Goal: Task Accomplishment & Management: Use online tool/utility

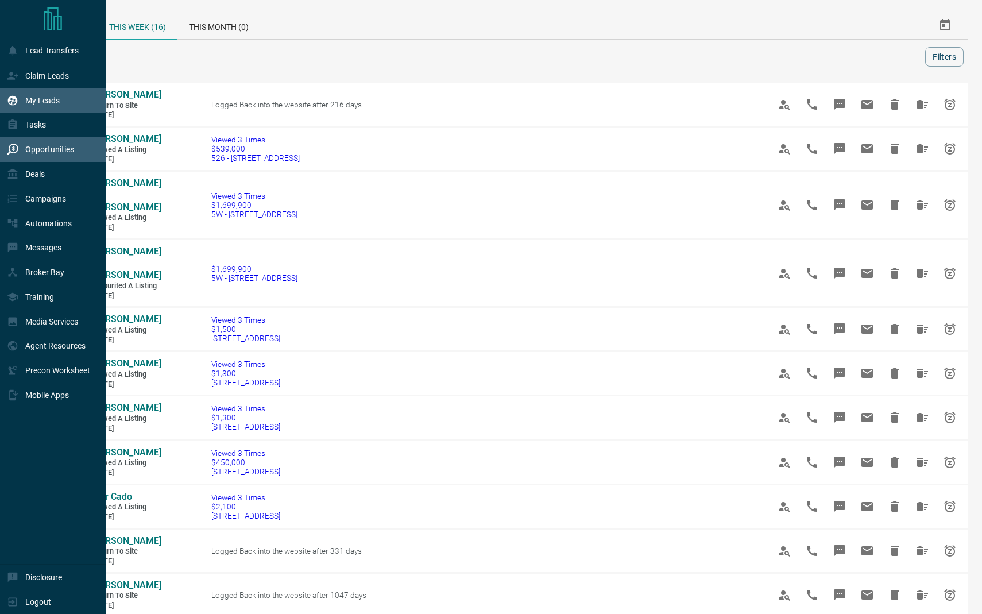
click at [38, 99] on p "My Leads" at bounding box center [42, 100] width 34 height 9
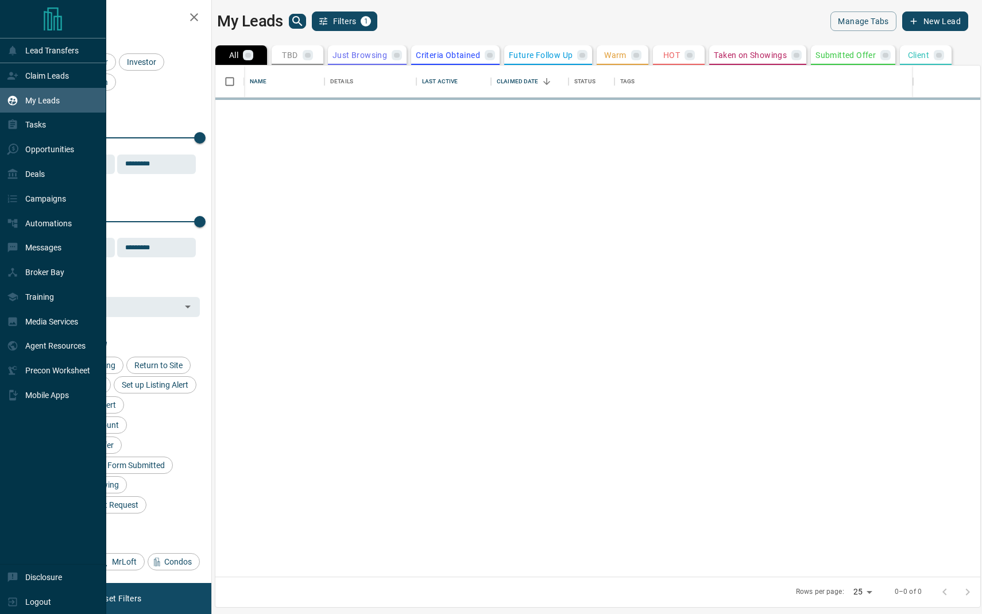
scroll to position [511, 765]
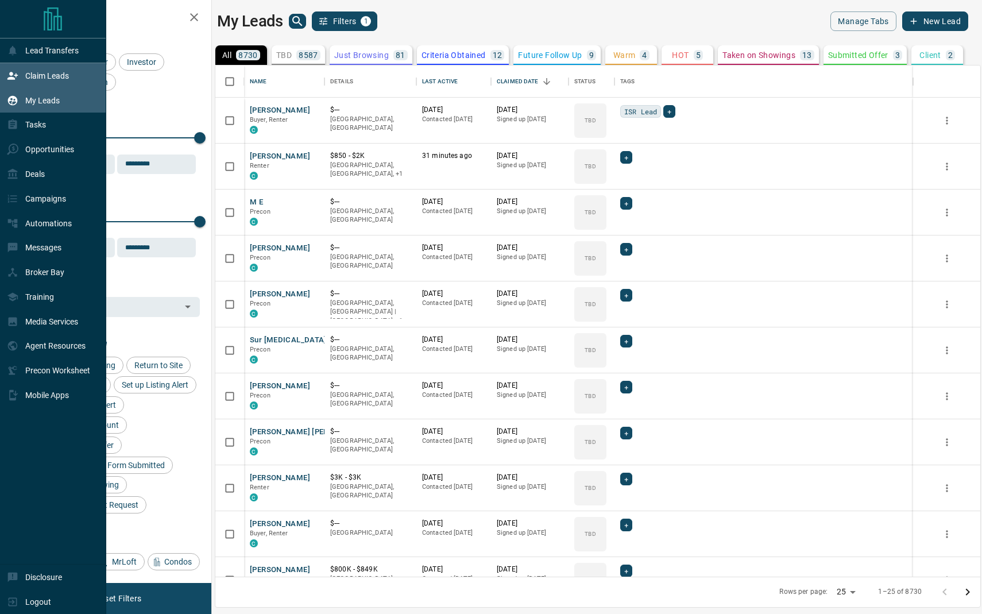
click at [48, 85] on div "Claim Leads" at bounding box center [38, 75] width 62 height 19
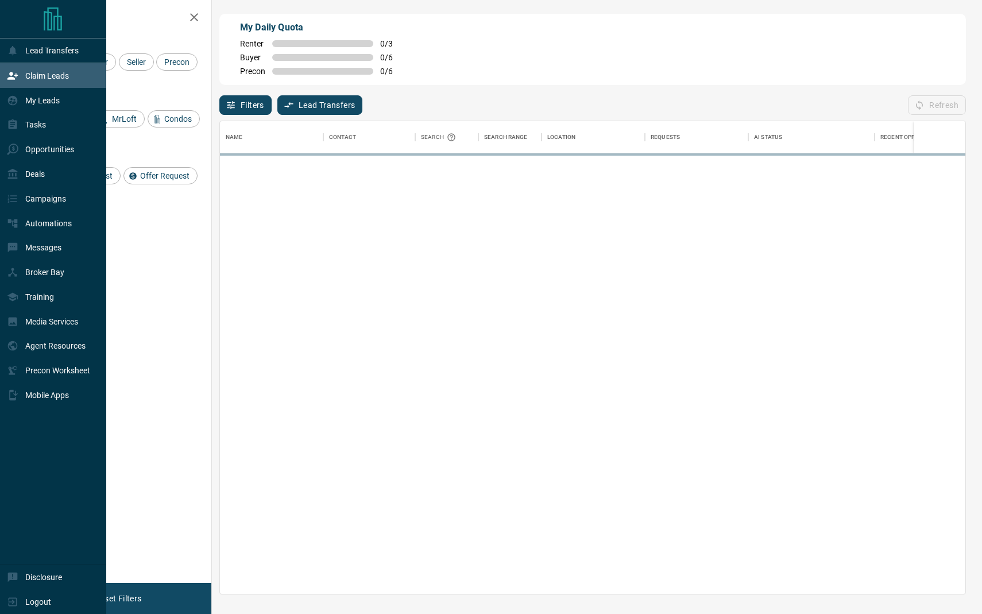
scroll to position [473, 746]
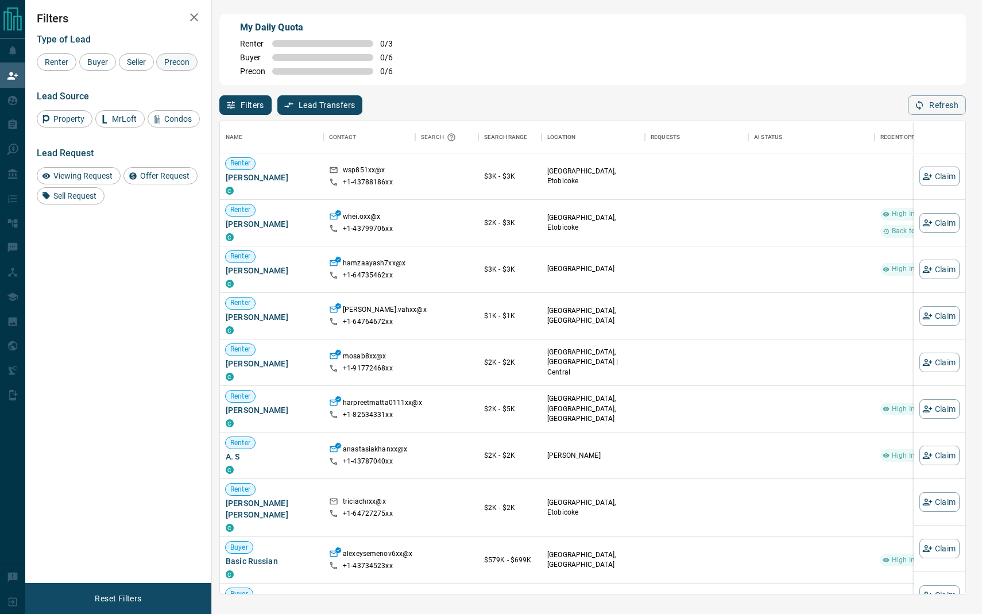
click at [179, 62] on span "Precon" at bounding box center [176, 61] width 33 height 9
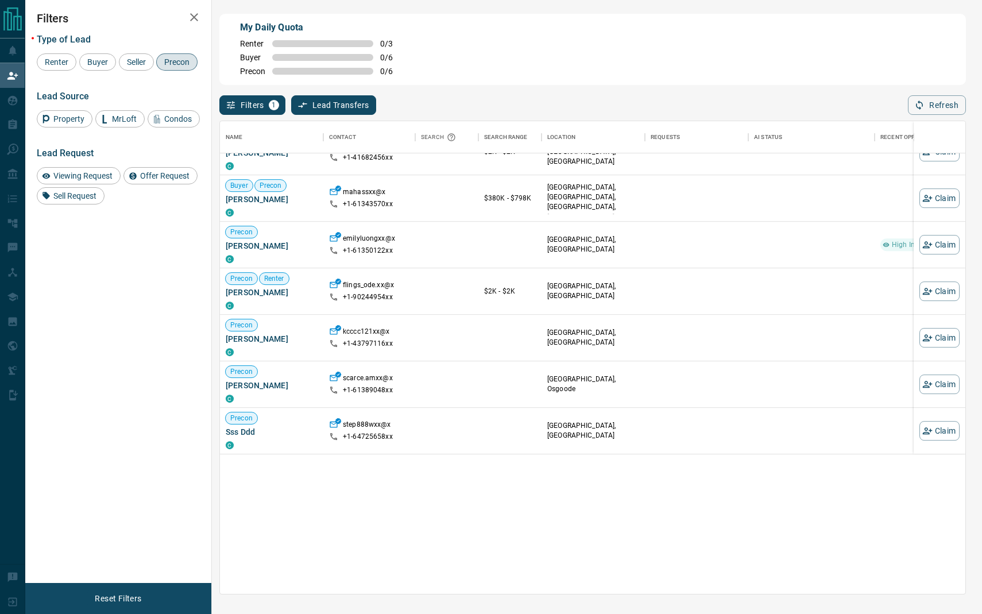
scroll to position [0, 0]
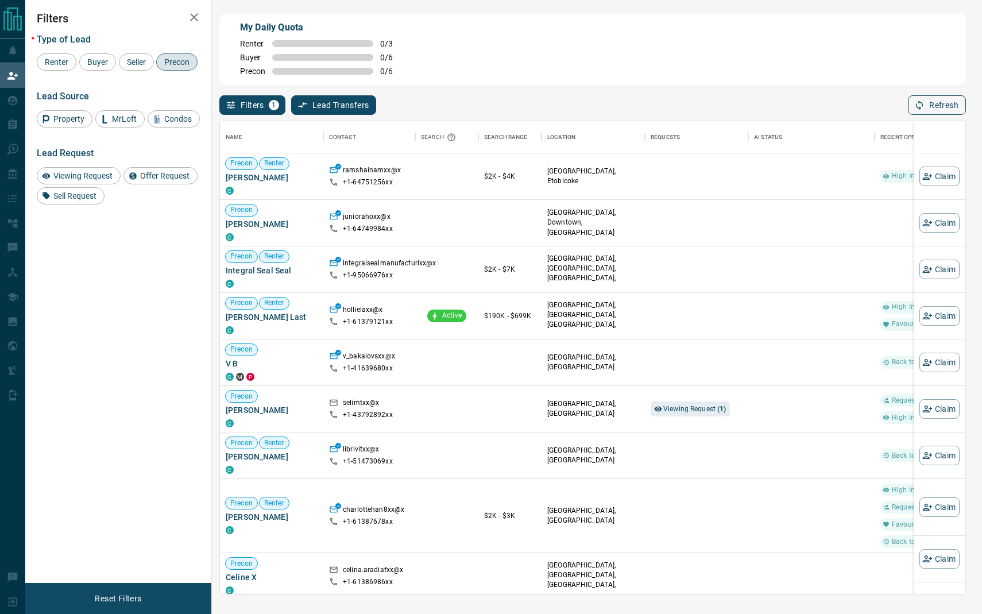
click at [924, 102] on icon "button" at bounding box center [920, 105] width 10 height 10
click at [182, 58] on span "Precon" at bounding box center [176, 61] width 33 height 9
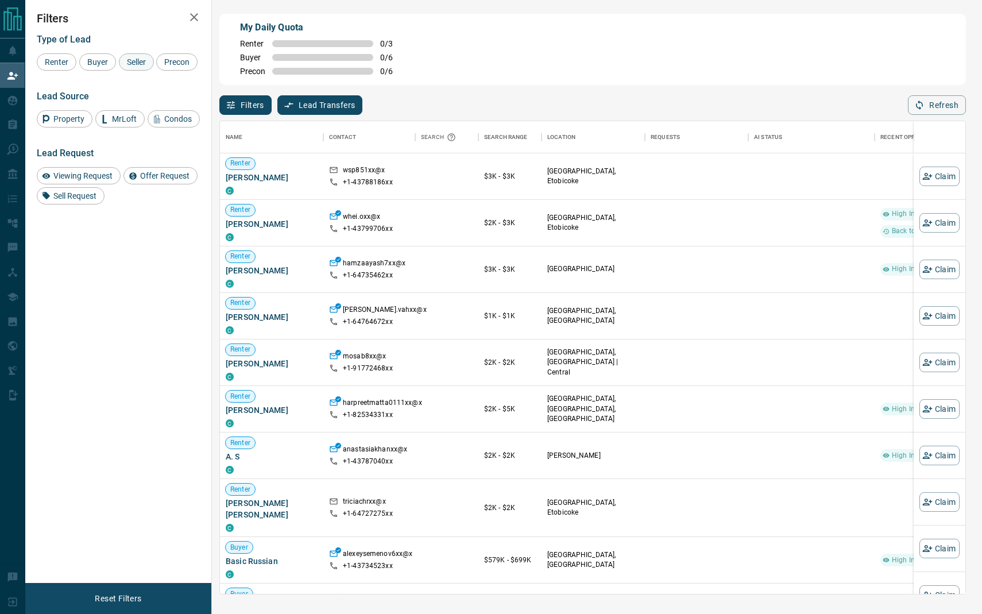
click at [141, 65] on span "Seller" at bounding box center [136, 61] width 27 height 9
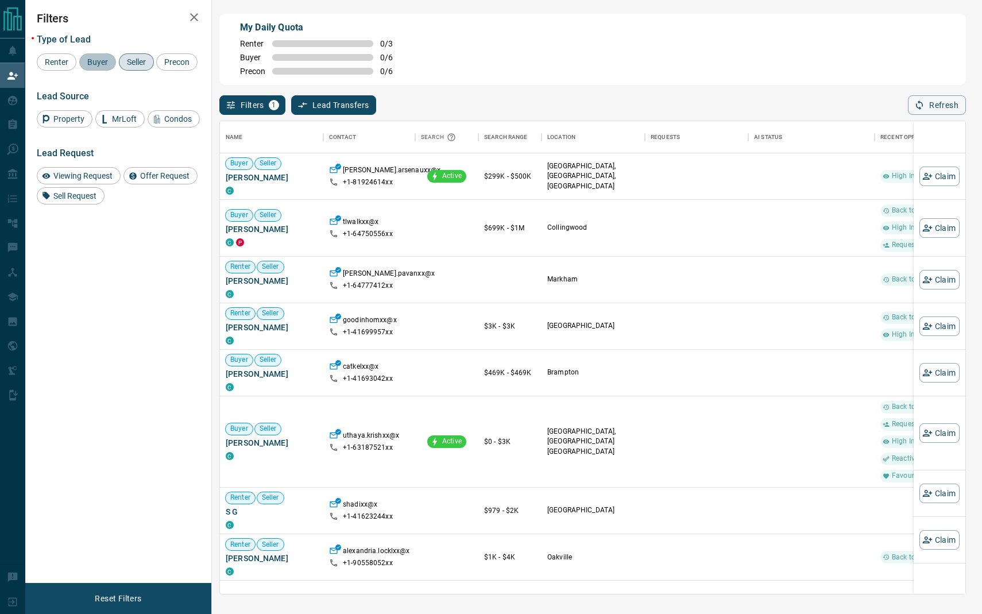
click at [97, 60] on span "Buyer" at bounding box center [97, 61] width 29 height 9
click at [128, 63] on span "Seller" at bounding box center [136, 61] width 27 height 9
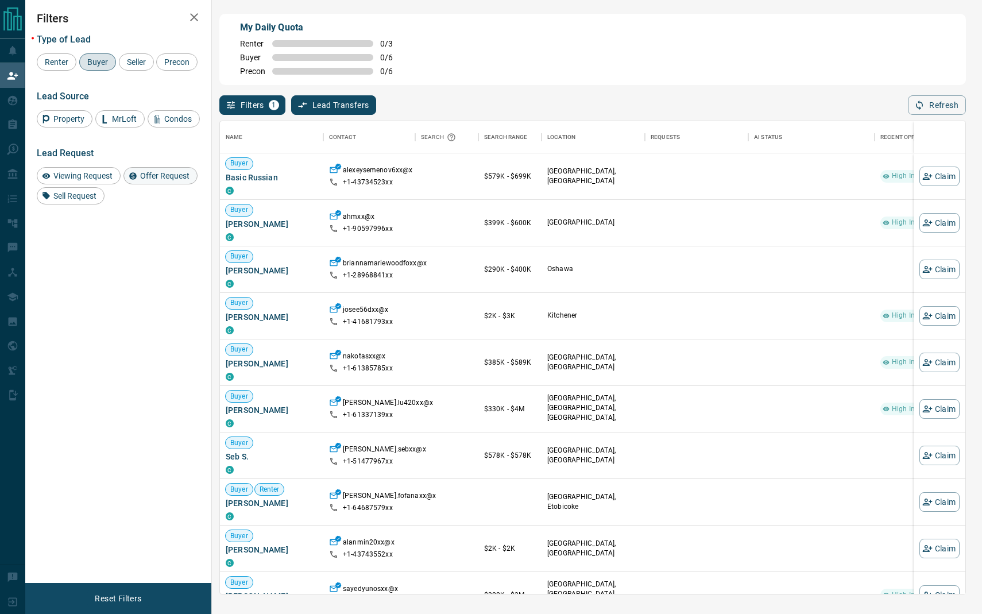
click at [134, 175] on icon at bounding box center [132, 175] width 7 height 7
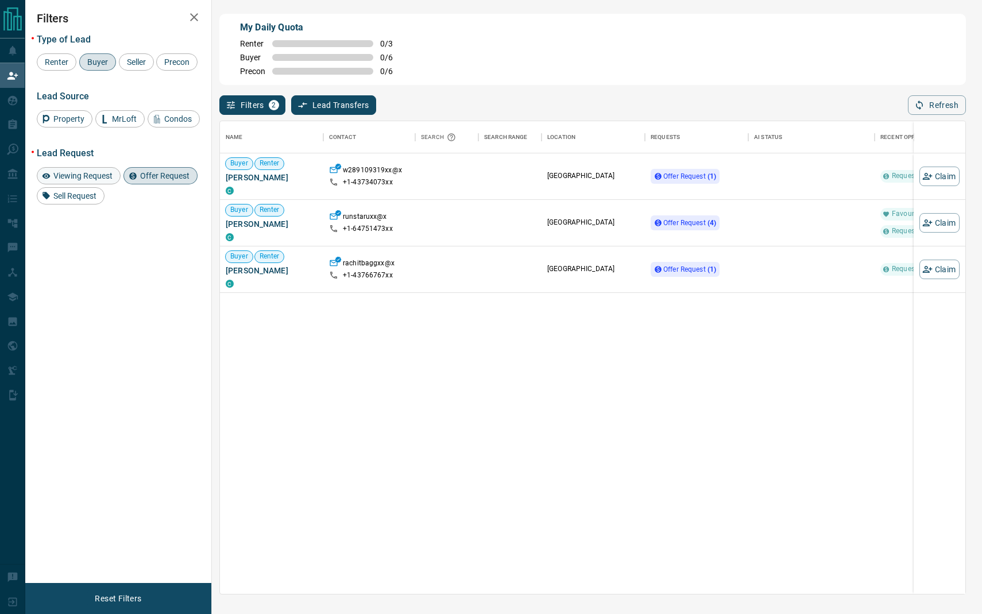
click at [102, 172] on span "Viewing Request" at bounding box center [82, 175] width 67 height 9
click at [133, 178] on icon at bounding box center [133, 176] width 9 height 9
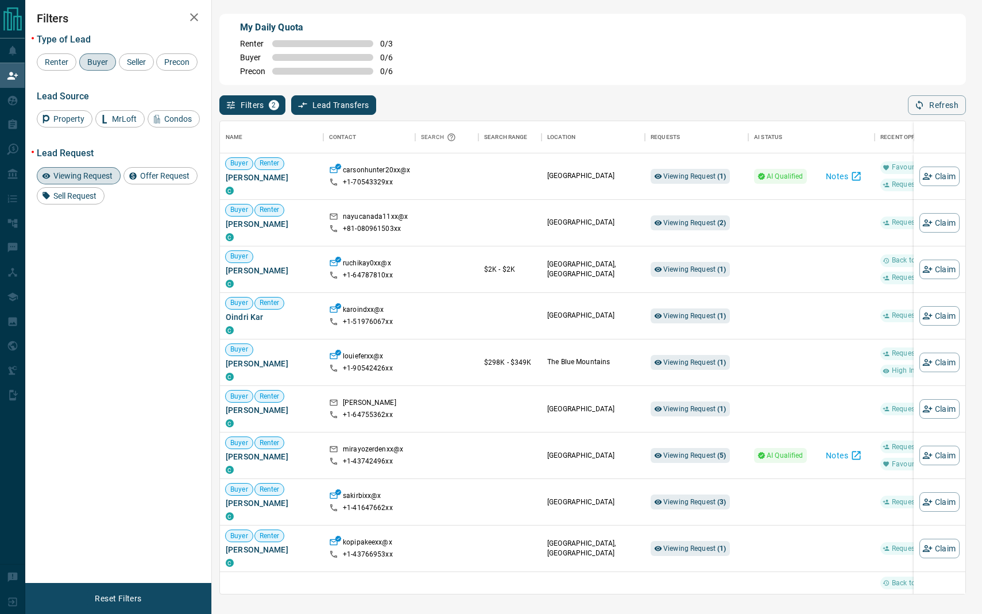
scroll to position [473, 746]
